Goal: Navigation & Orientation: Find specific page/section

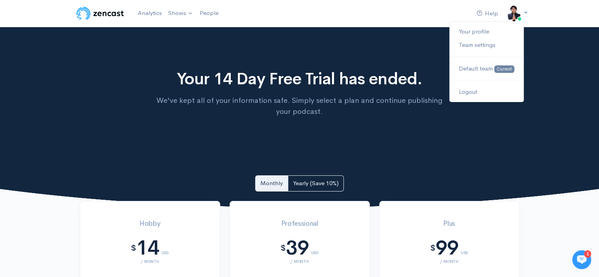
click at [508, 16] on img at bounding box center [514, 14] width 16 height 16
click at [484, 28] on link "Your profile" at bounding box center [487, 32] width 74 height 14
click at [520, 12] on img at bounding box center [514, 14] width 16 height 16
click at [481, 30] on link "Your profile" at bounding box center [487, 32] width 74 height 14
click at [517, 17] on img at bounding box center [514, 14] width 16 height 16
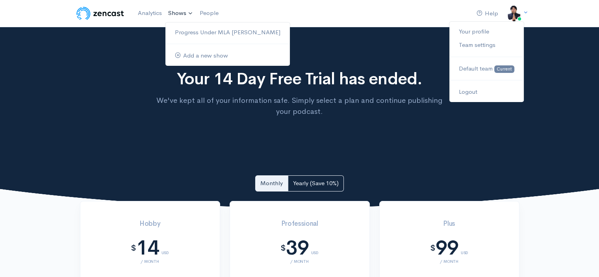
click at [184, 13] on link "Shows" at bounding box center [181, 13] width 32 height 17
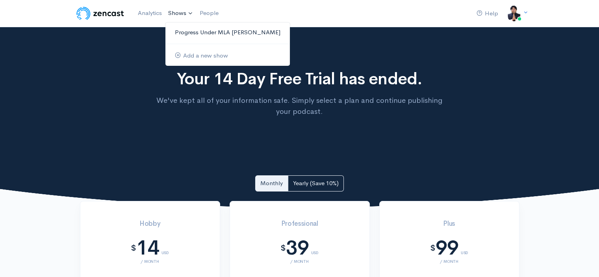
click at [194, 29] on link "Progress Under MLA [PERSON_NAME]" at bounding box center [228, 33] width 125 height 14
click at [175, 52] on link "Add a new show" at bounding box center [228, 56] width 125 height 14
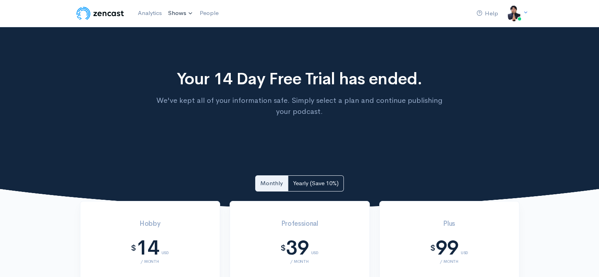
click at [174, 14] on link "Shows" at bounding box center [181, 13] width 32 height 17
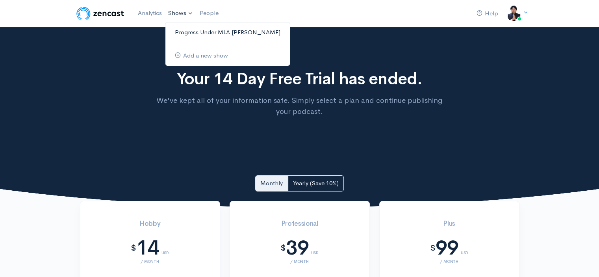
click at [178, 26] on link "Progress Under MLA [PERSON_NAME]" at bounding box center [228, 33] width 125 height 14
click at [173, 10] on link "Shows" at bounding box center [181, 13] width 32 height 17
click at [188, 29] on link "Progress Under MLA [PERSON_NAME]" at bounding box center [228, 33] width 125 height 14
